Goal: Unclear

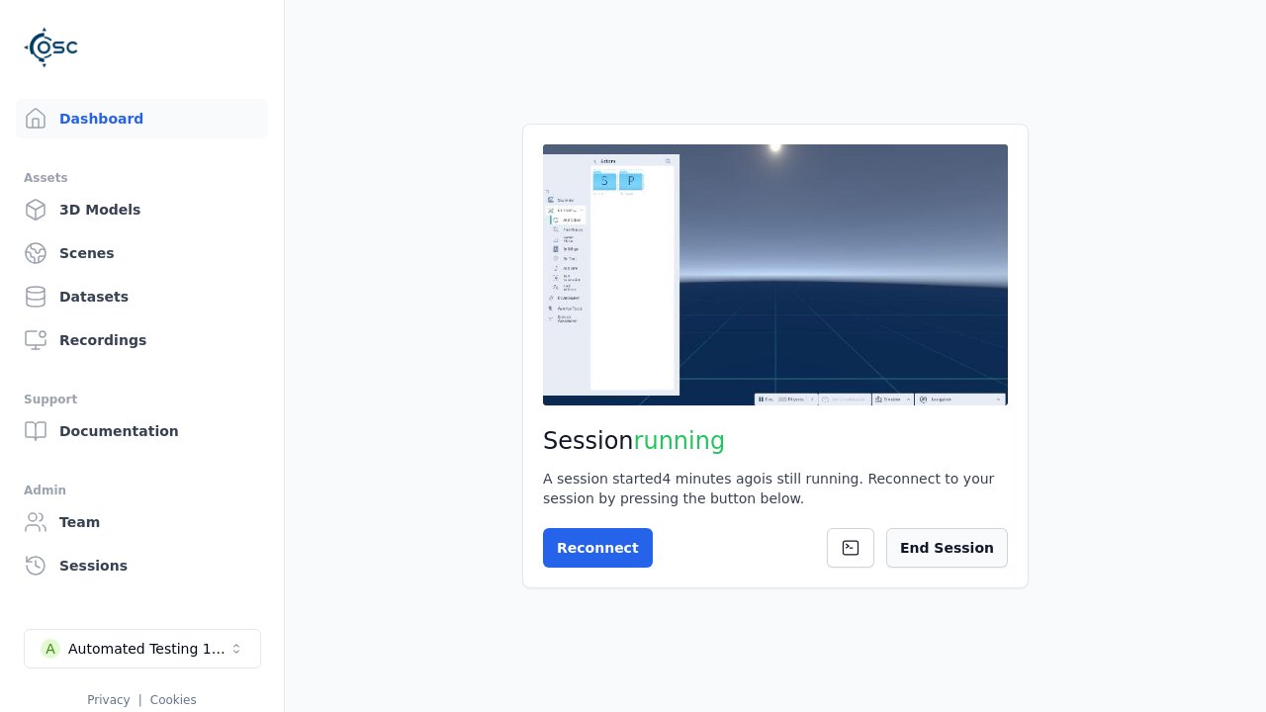
click at [960, 552] on button "End Session" at bounding box center [947, 548] width 122 height 40
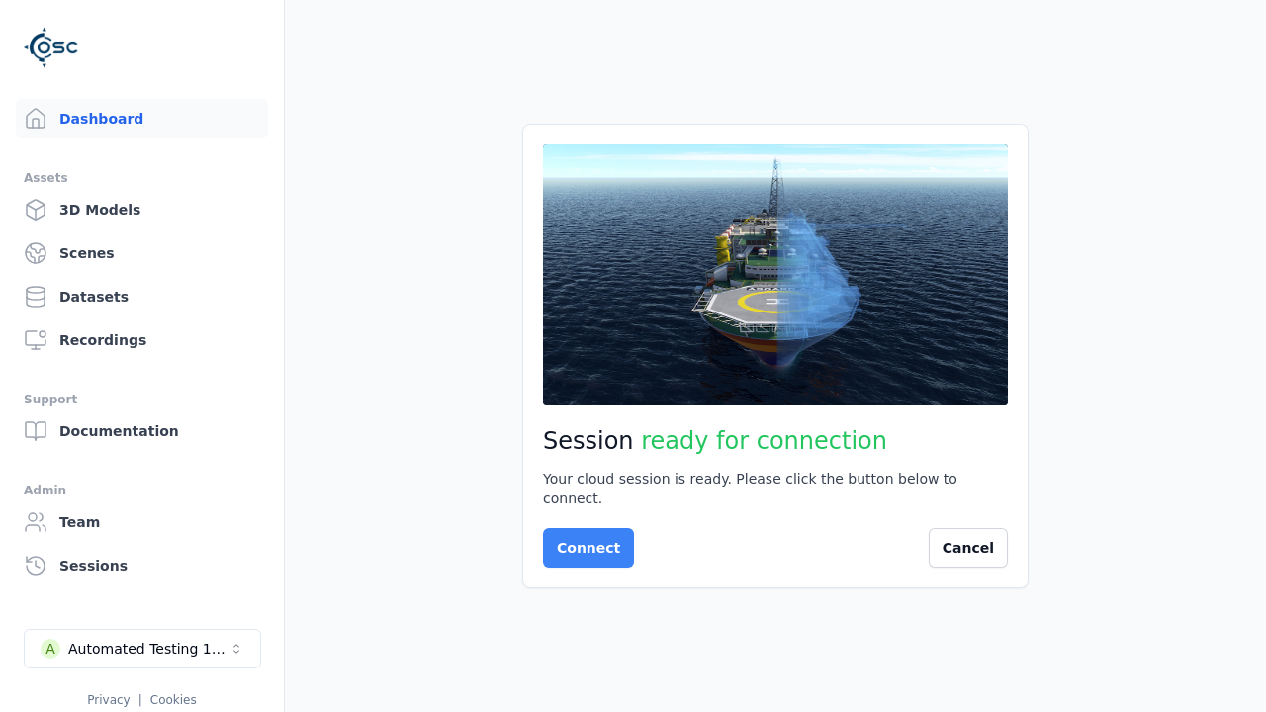
click at [583, 538] on button "Connect" at bounding box center [588, 548] width 91 height 40
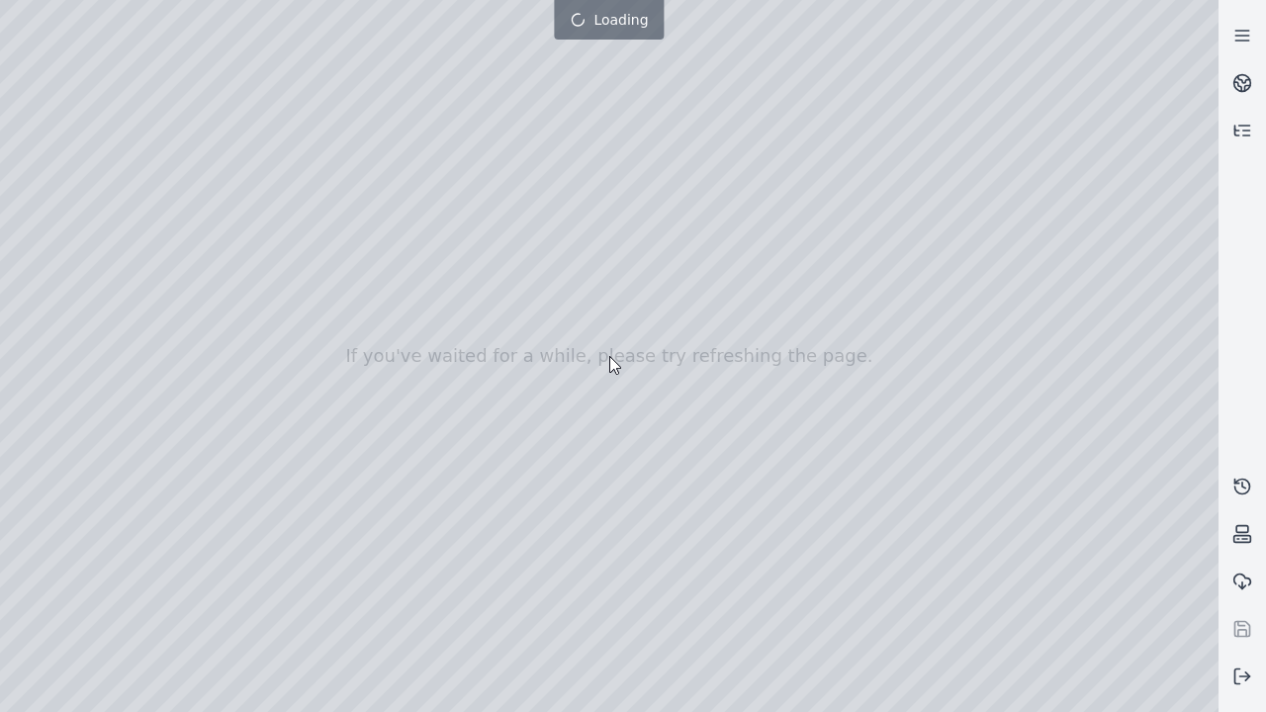
click at [44, 180] on div at bounding box center [609, 356] width 1219 height 712
click at [43, 205] on div at bounding box center [609, 356] width 1219 height 712
click at [220, 46] on div at bounding box center [609, 356] width 1219 height 712
drag, startPoint x: 175, startPoint y: 113, endPoint x: 656, endPoint y: 489, distance: 610.3
click at [656, 489] on div at bounding box center [609, 356] width 1219 height 712
